Goal: Information Seeking & Learning: Understand process/instructions

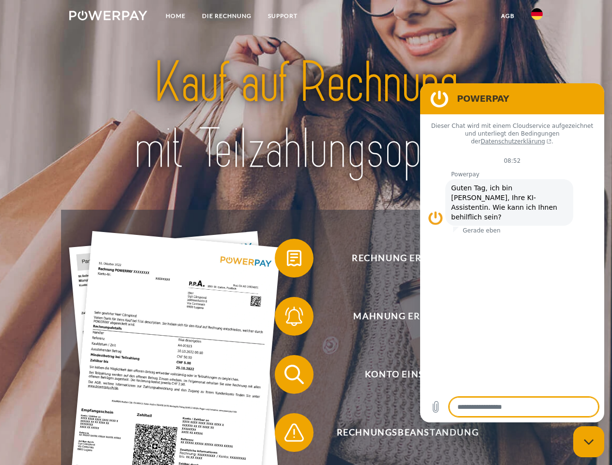
click at [108, 17] on img at bounding box center [108, 16] width 78 height 10
click at [537, 17] on img at bounding box center [537, 14] width 12 height 12
click at [508, 16] on link "agb" at bounding box center [508, 15] width 30 height 17
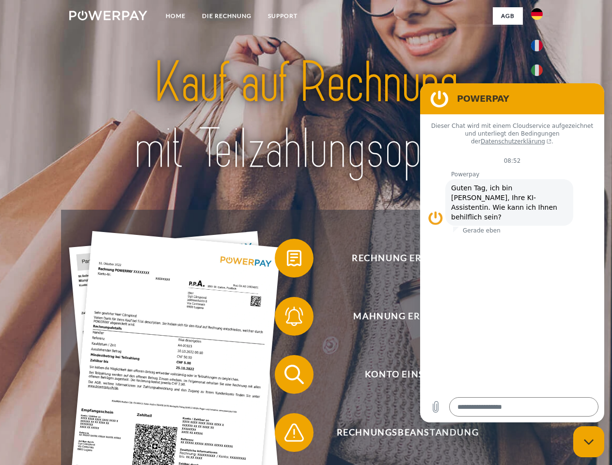
click at [287, 260] on span at bounding box center [279, 258] width 48 height 48
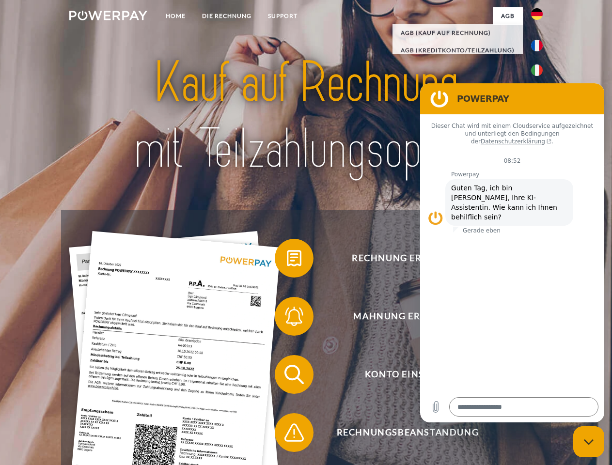
click at [287, 319] on span at bounding box center [279, 316] width 48 height 48
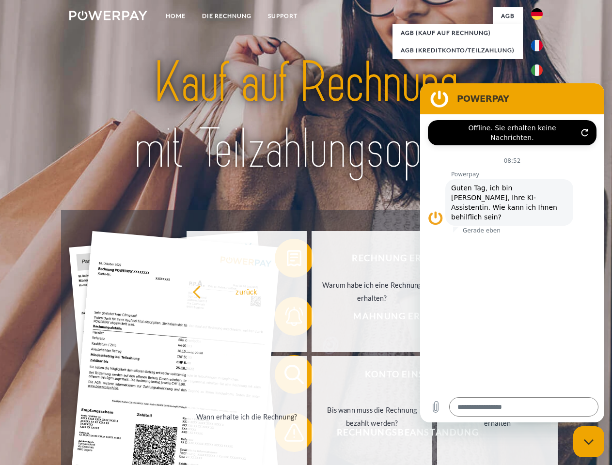
click at [312, 377] on link "Bis wann muss die Rechnung bezahlt werden?" at bounding box center [372, 416] width 121 height 121
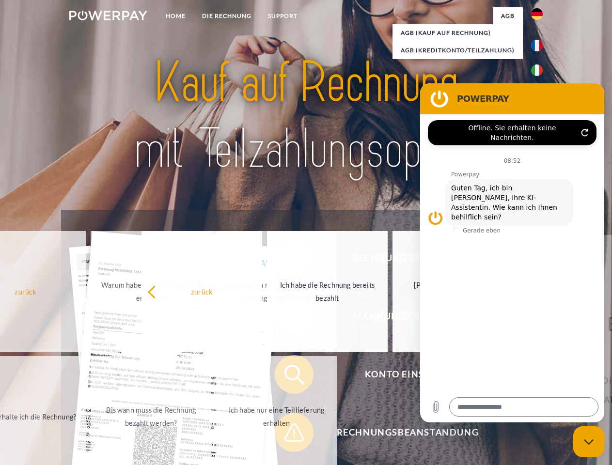
click at [287, 435] on span at bounding box center [279, 433] width 48 height 48
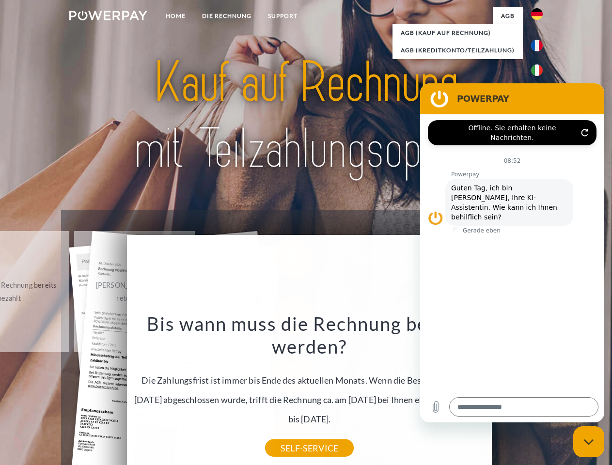
click at [589, 442] on icon "Messaging-Fenster schließen" at bounding box center [589, 442] width 10 height 6
type textarea "*"
